Goal: Task Accomplishment & Management: Manage account settings

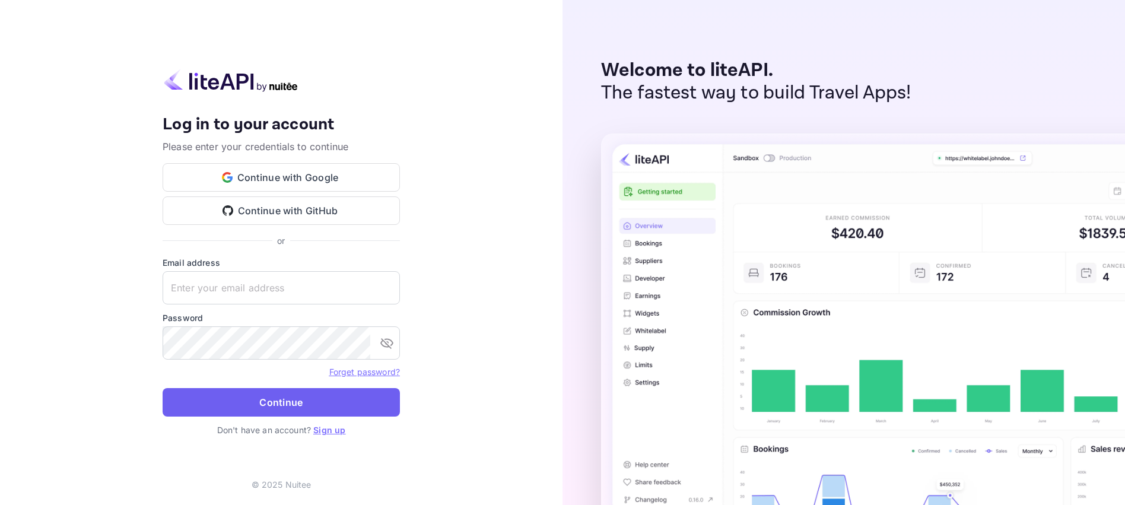
type input "nuiteedirectcug@hotelogical.com"
click at [282, 399] on button "Continue" at bounding box center [281, 402] width 237 height 28
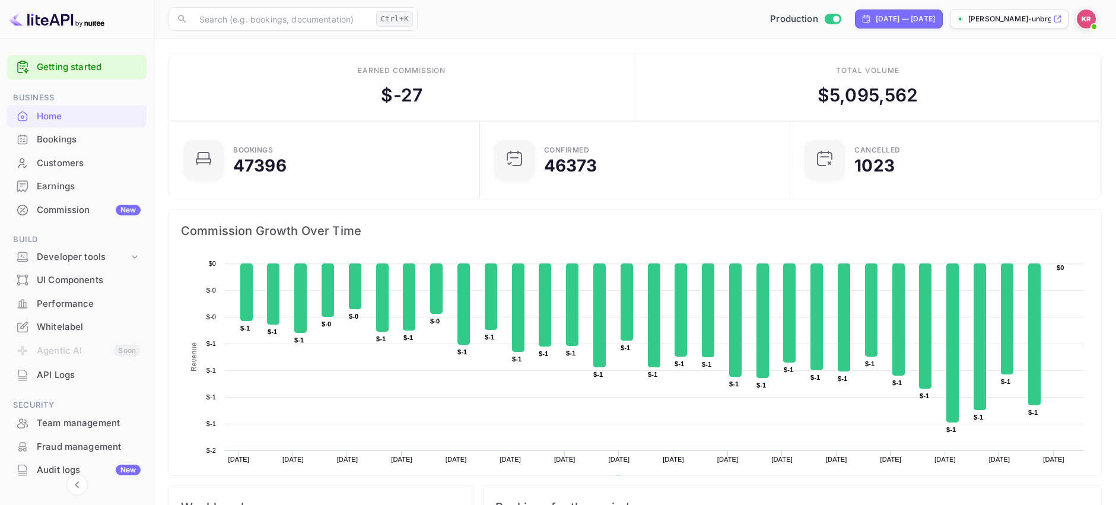
scroll to position [9, 9]
click at [66, 139] on div "Bookings" at bounding box center [89, 140] width 104 height 14
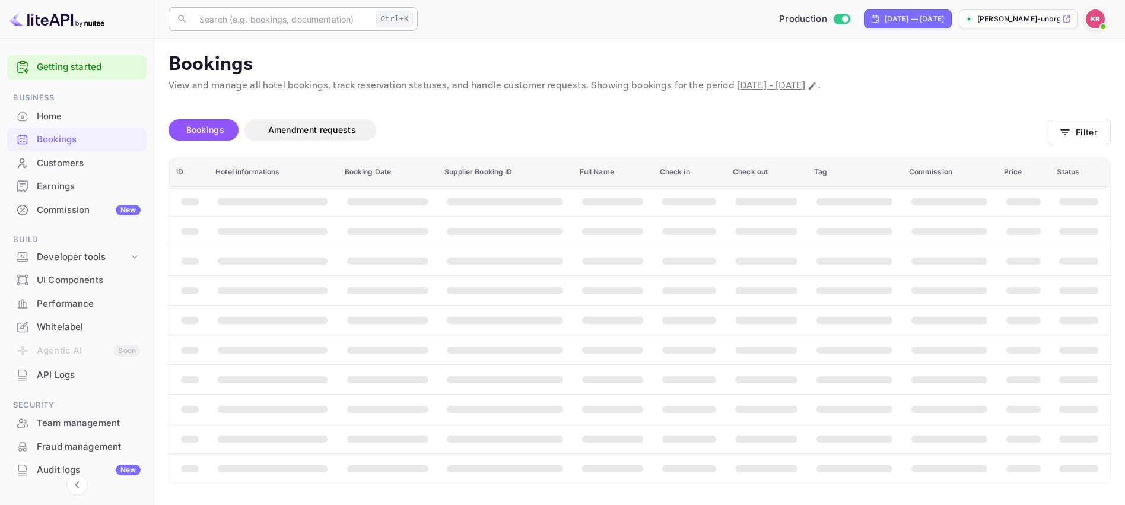
click at [262, 20] on input "text" at bounding box center [281, 19] width 179 height 24
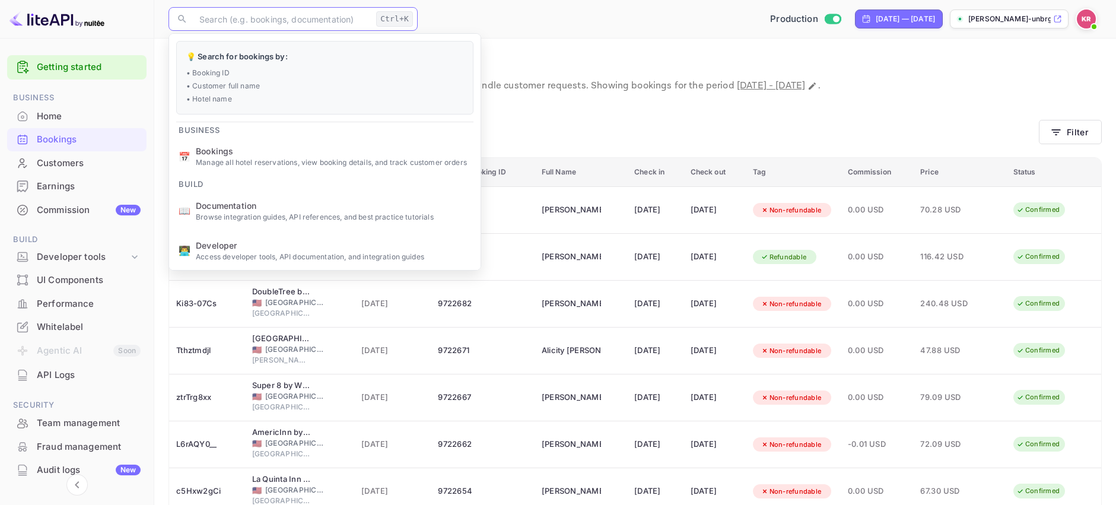
paste input "sM30-gvKI"
type input "sM30-gvKI"
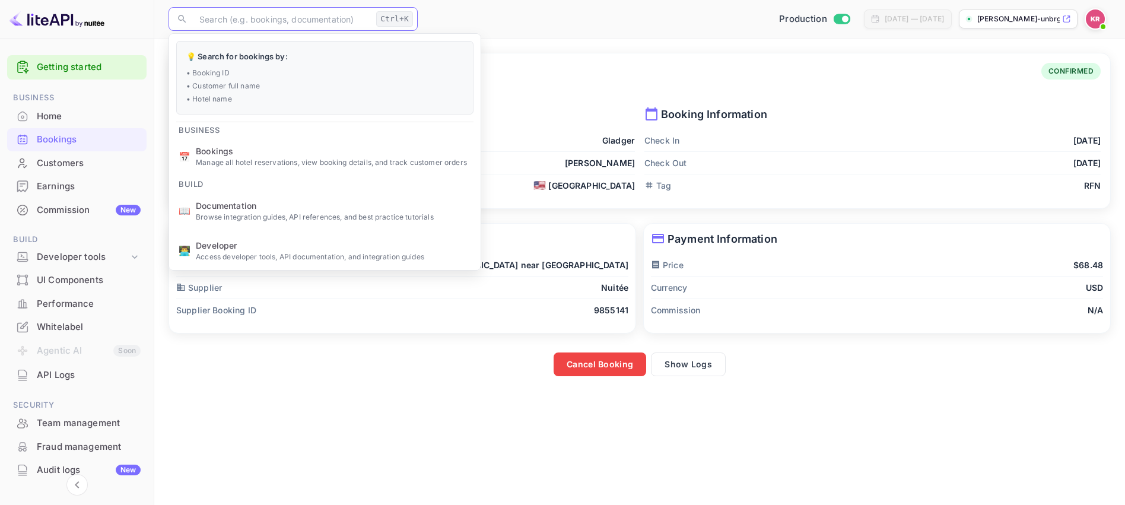
click at [358, 383] on main "Booking Details Booking ID: sM30-gvKI CONFIRMED Guest Information First Name Gl…" at bounding box center [639, 272] width 971 height 466
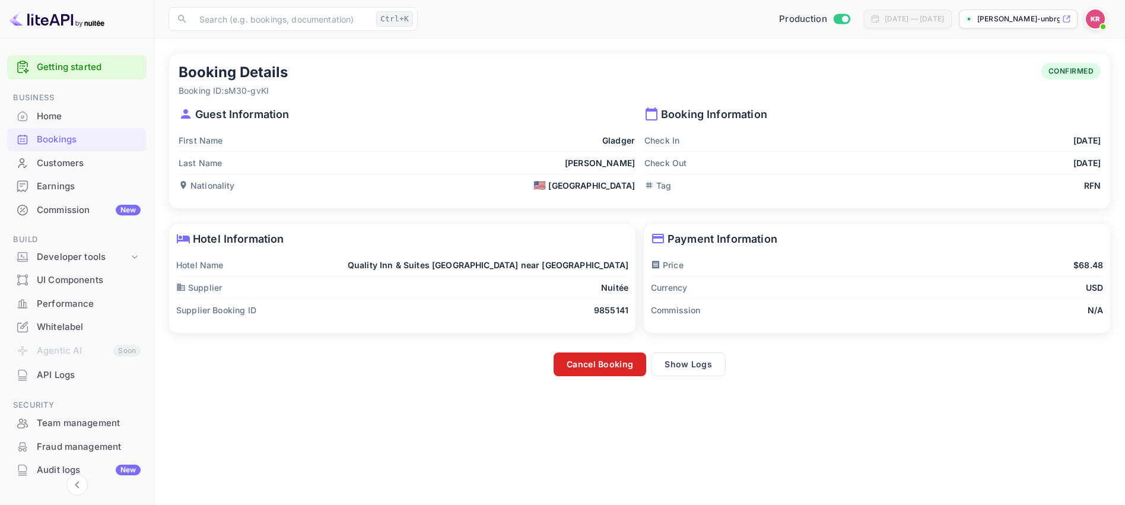
click at [603, 367] on button "Cancel Booking" at bounding box center [600, 364] width 93 height 24
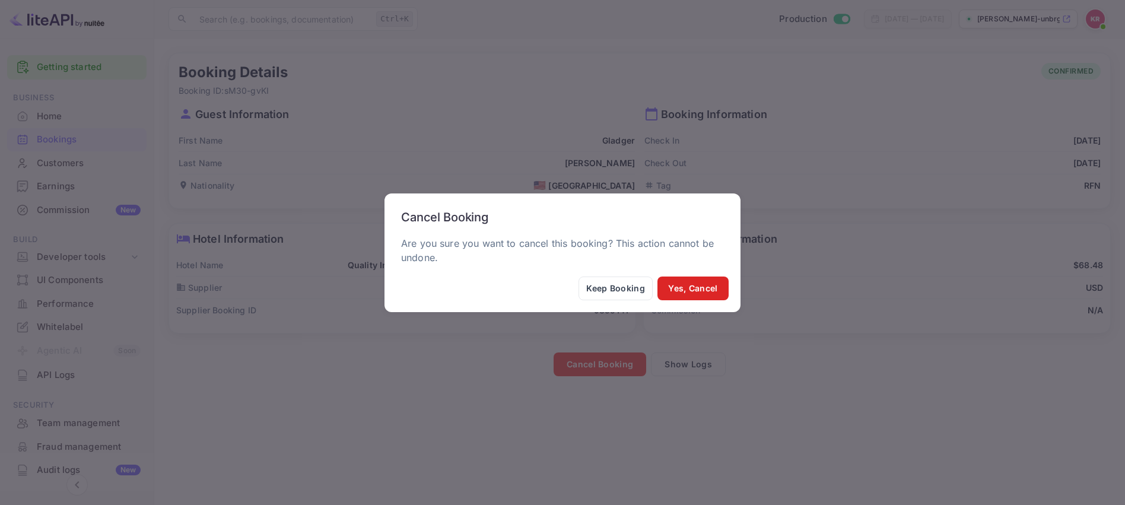
click at [691, 290] on button "Yes, Cancel" at bounding box center [692, 288] width 71 height 24
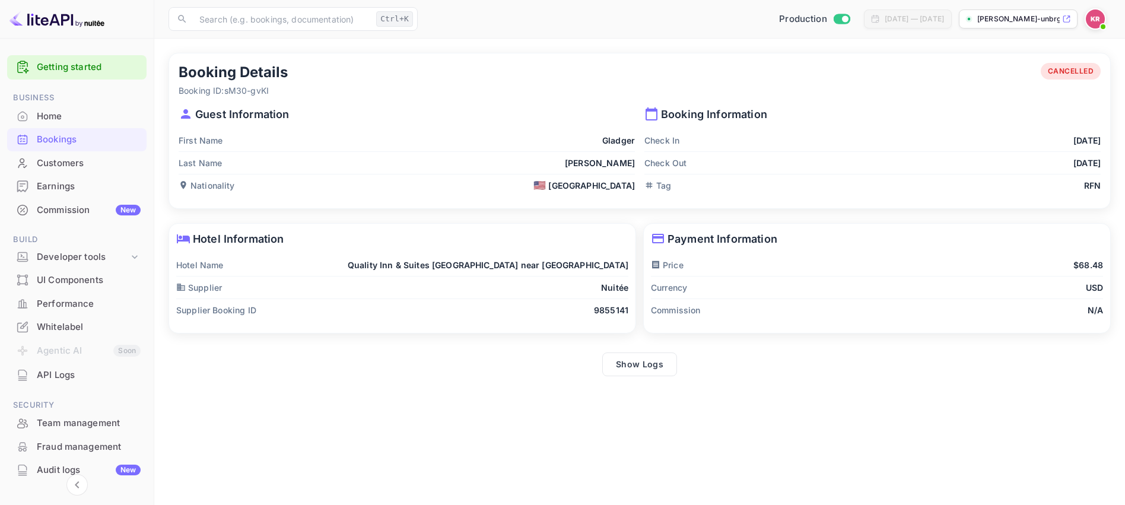
click at [855, 429] on main "Booking Details Booking ID: sM30-gvKI CANCELLED Guest Information First Name Gl…" at bounding box center [639, 272] width 971 height 466
click at [66, 138] on div "Bookings" at bounding box center [89, 140] width 104 height 14
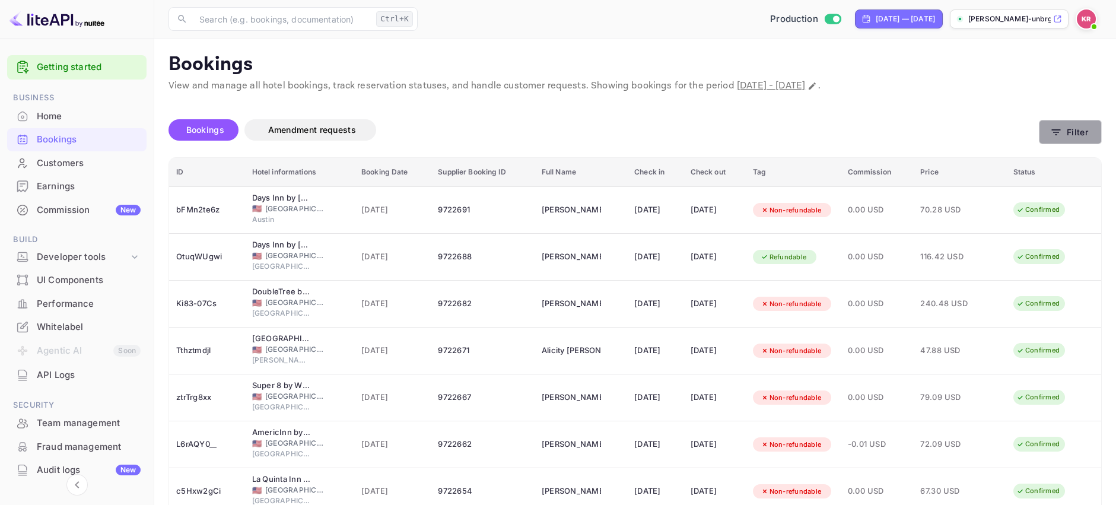
click at [1075, 133] on button "Filter" at bounding box center [1070, 132] width 63 height 24
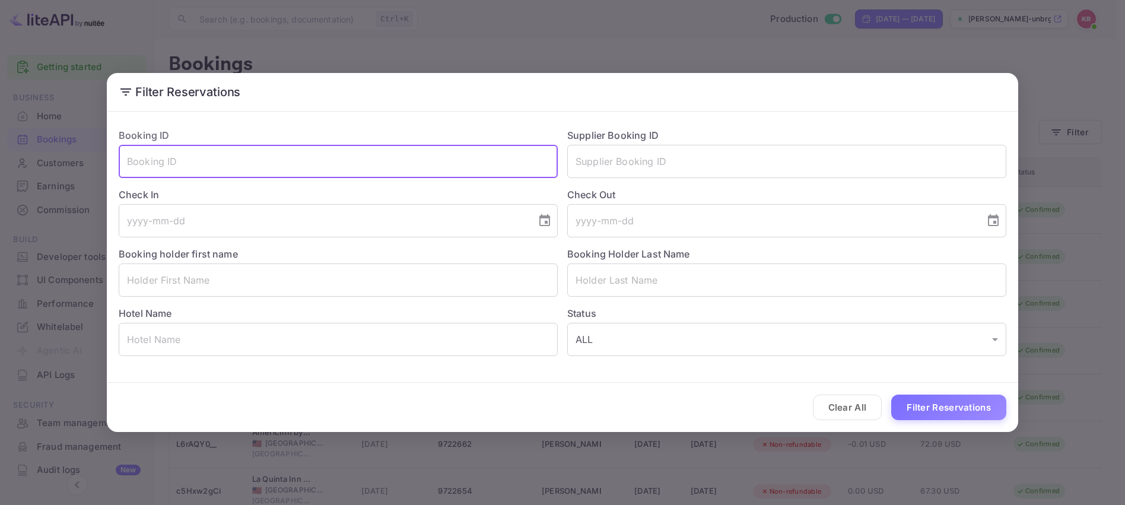
paste input "sM30-gvKI"
type input "sM30-gvKI"
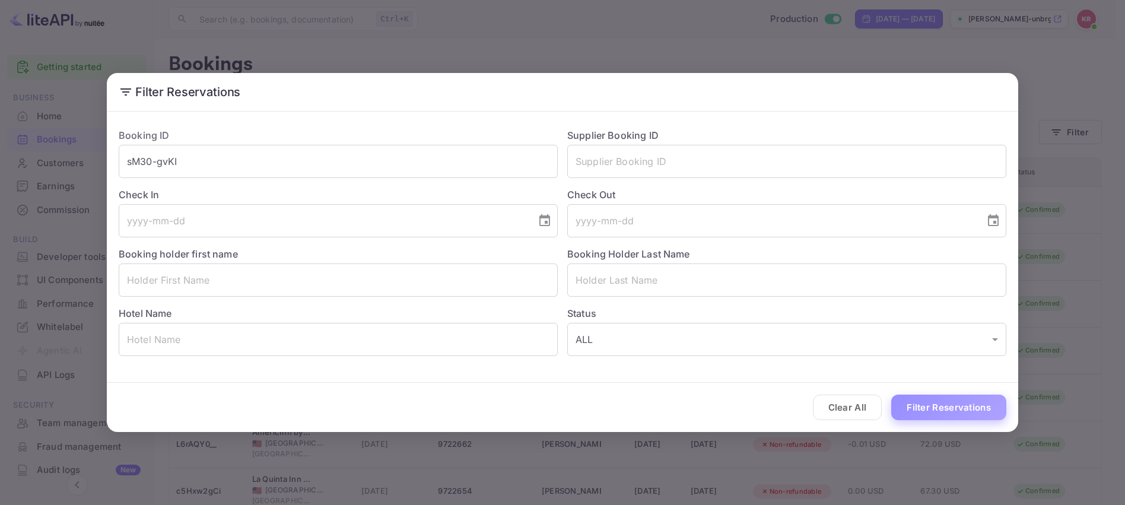
click at [938, 415] on button "Filter Reservations" at bounding box center [948, 408] width 115 height 26
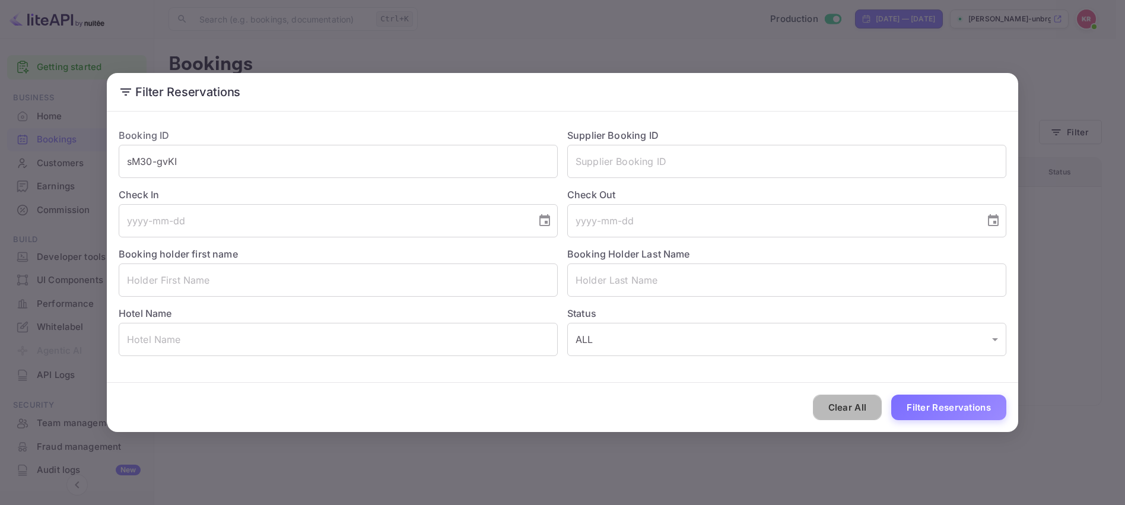
click at [851, 417] on button "Clear All" at bounding box center [847, 408] width 69 height 26
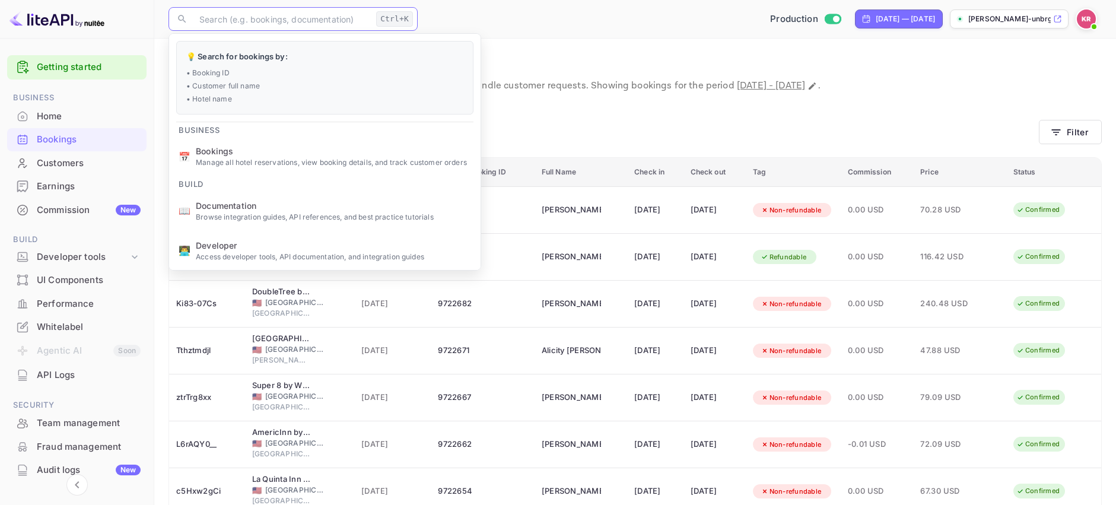
click at [309, 17] on input "text" at bounding box center [281, 19] width 179 height 24
paste input "sM30-gvKI"
type input "sM30-gvKI"
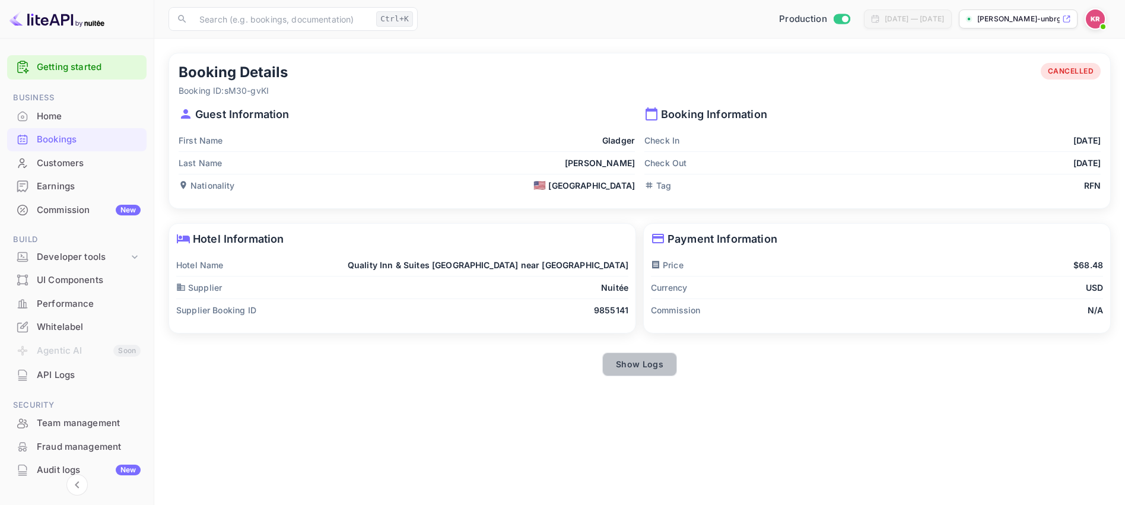
click at [656, 364] on button "Show Logs" at bounding box center [639, 364] width 75 height 24
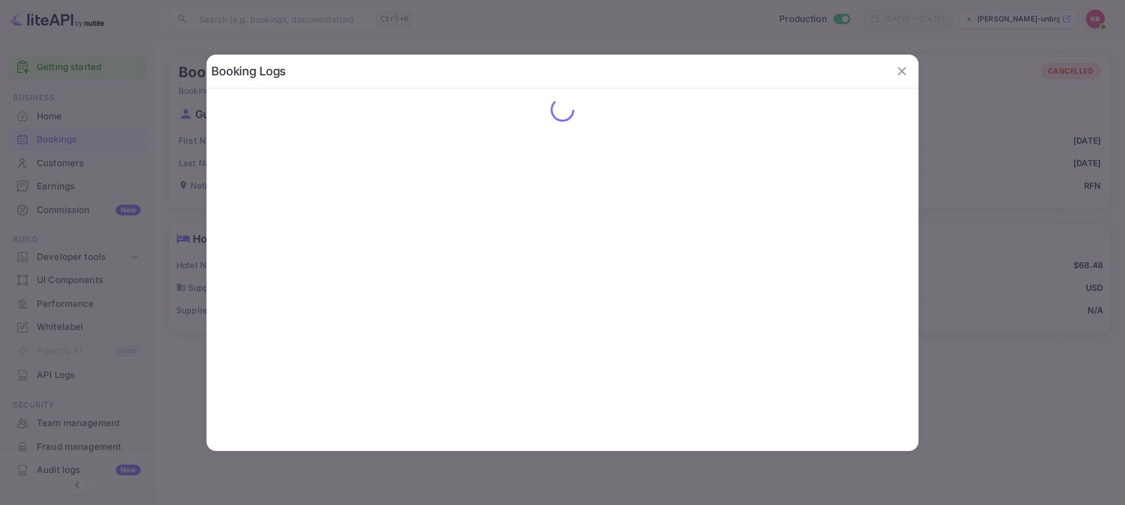
click at [902, 74] on icon "button" at bounding box center [902, 71] width 14 height 14
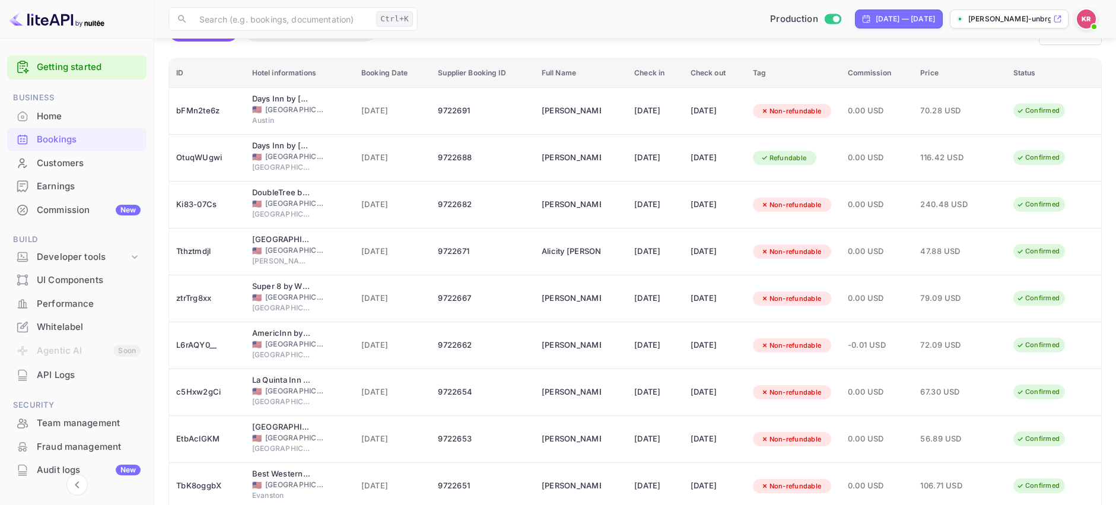
scroll to position [23, 0]
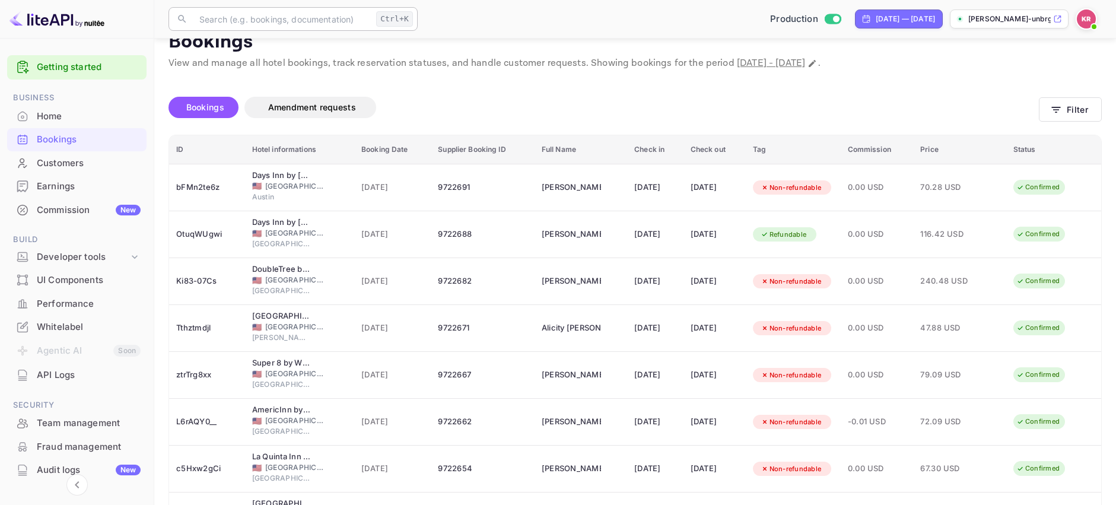
click at [226, 17] on input "text" at bounding box center [281, 19] width 179 height 24
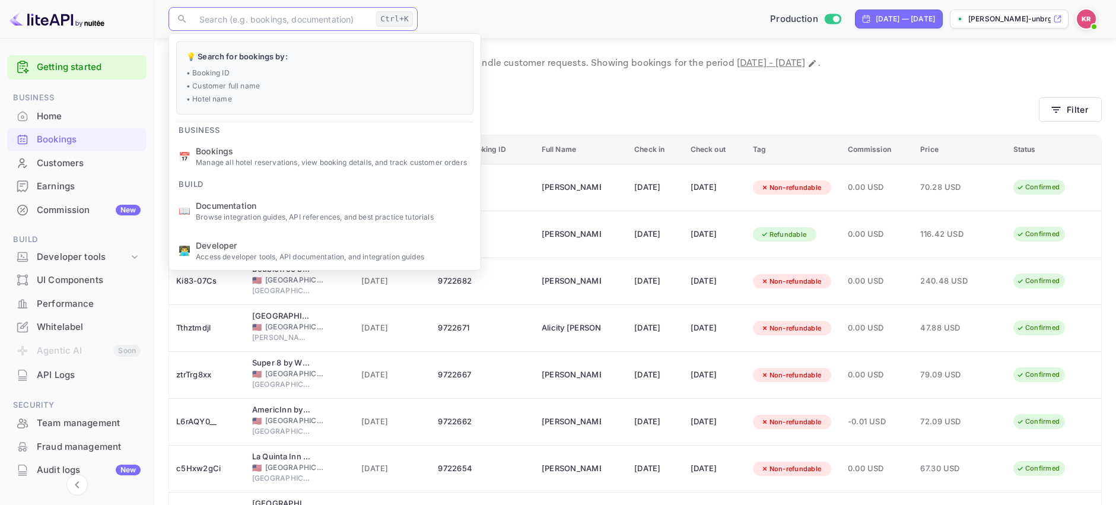
paste input "t-aG1qEq9"
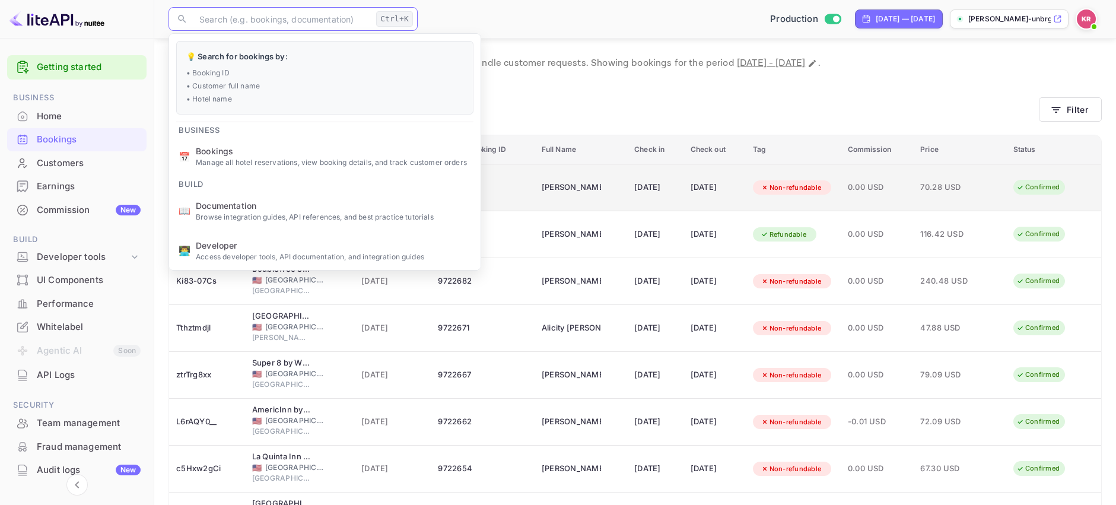
type input "t-aG1qEq9"
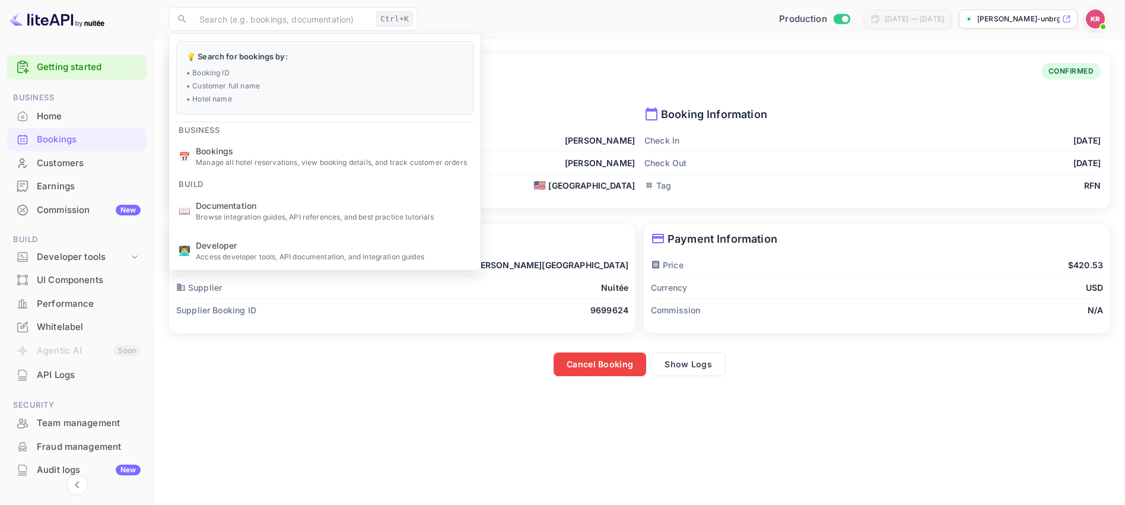
click at [427, 458] on main "Booking Details Booking ID: t-aG1qEq9 CONFIRMED Guest Information First Name An…" at bounding box center [639, 272] width 971 height 466
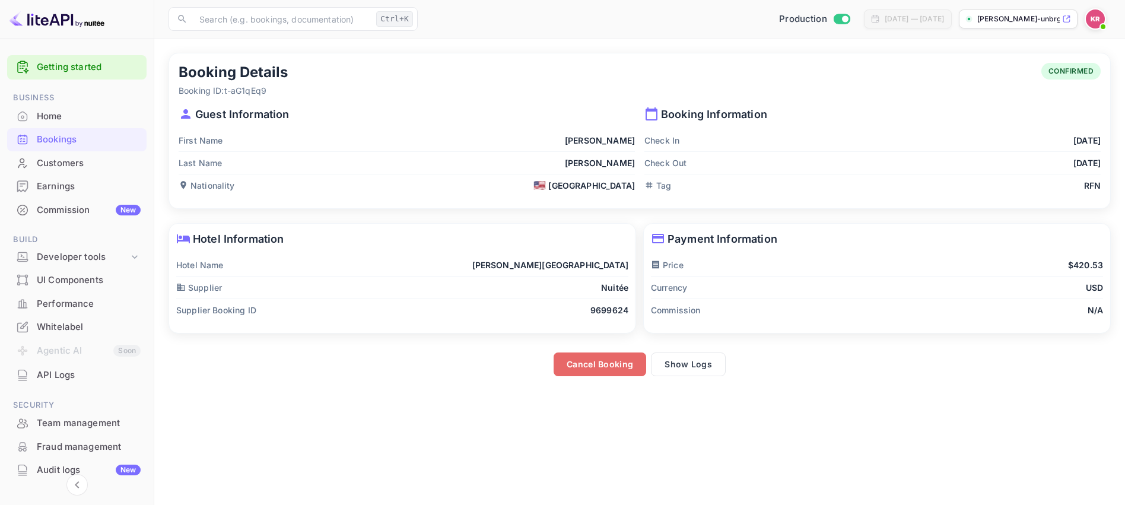
click at [610, 368] on button "Cancel Booking" at bounding box center [600, 364] width 93 height 24
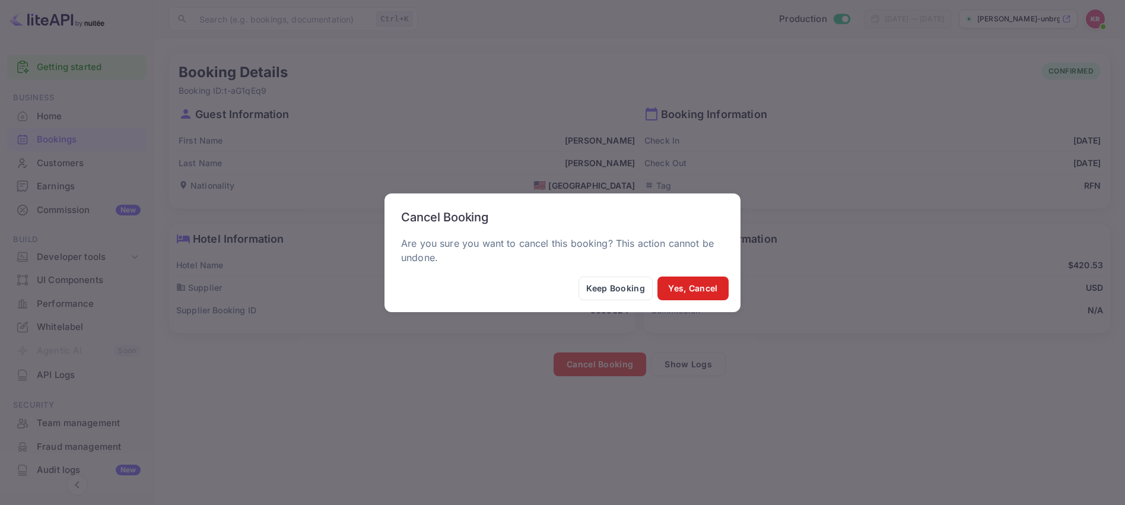
click at [696, 290] on button "Yes, Cancel" at bounding box center [692, 288] width 71 height 24
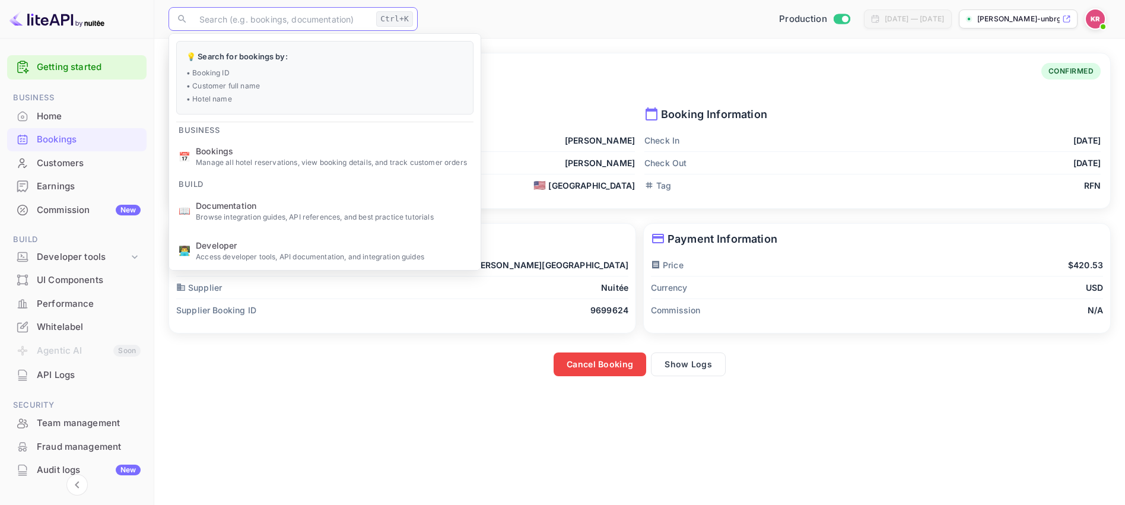
click at [272, 26] on input "text" at bounding box center [281, 19] width 179 height 24
paste input "t-aG1qEq9"
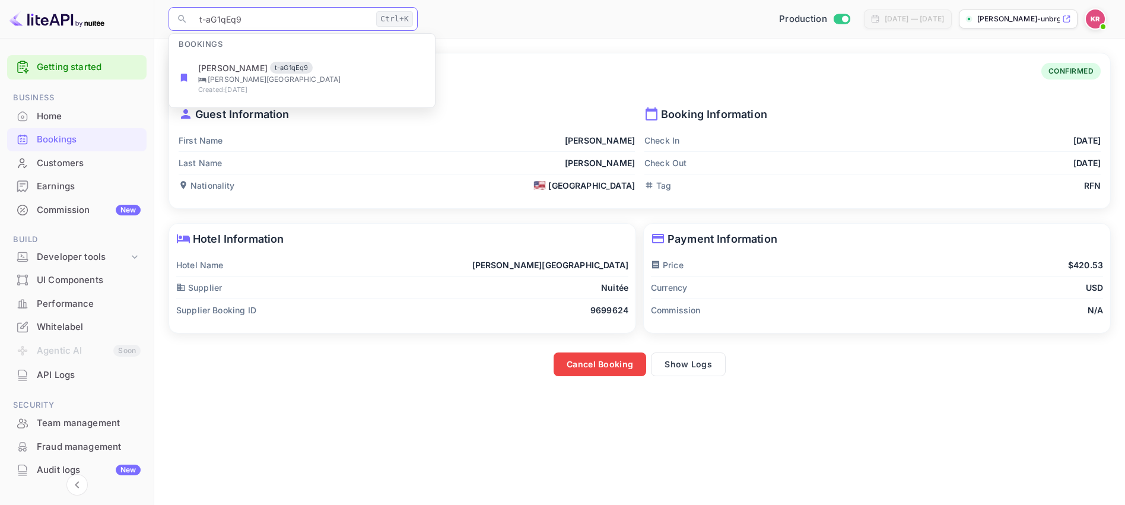
type input "t-aG1qEq9"
click at [595, 371] on button "Cancel Booking" at bounding box center [600, 364] width 93 height 24
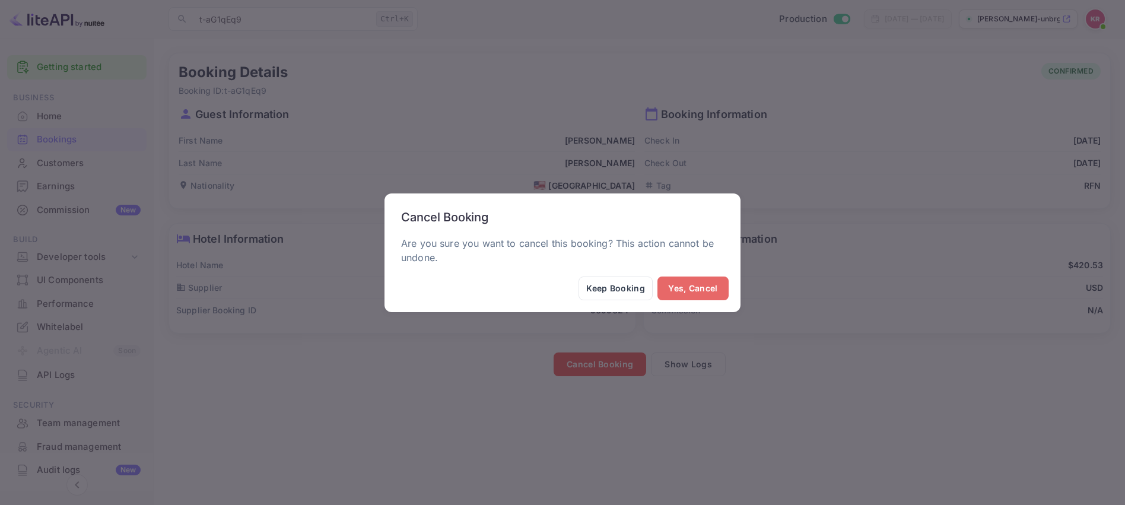
click at [703, 293] on button "Yes, Cancel" at bounding box center [692, 288] width 71 height 24
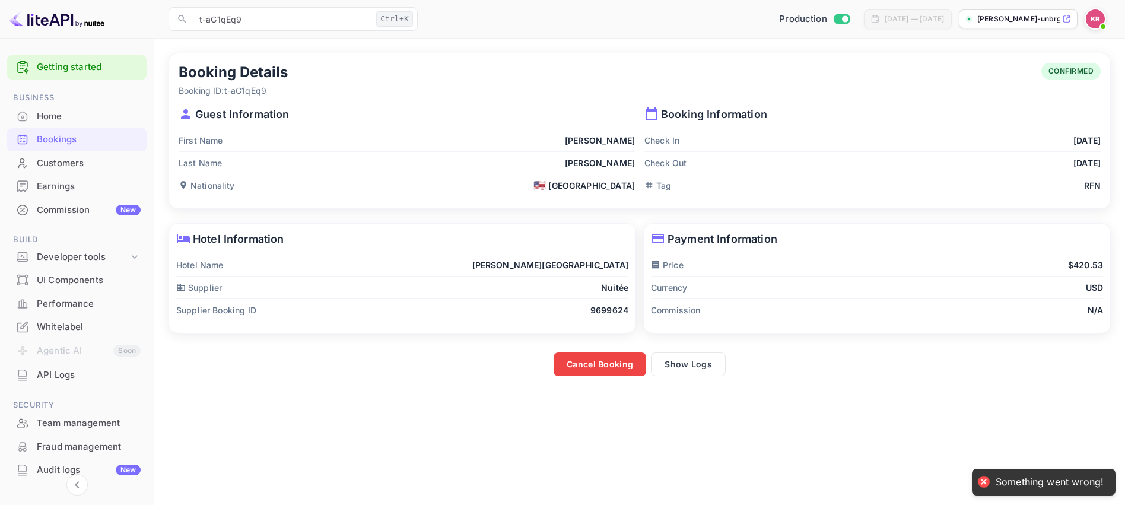
click at [987, 485] on div at bounding box center [983, 481] width 17 height 17
click at [986, 482] on div at bounding box center [983, 481] width 17 height 17
